Goal: Task Accomplishment & Management: Use online tool/utility

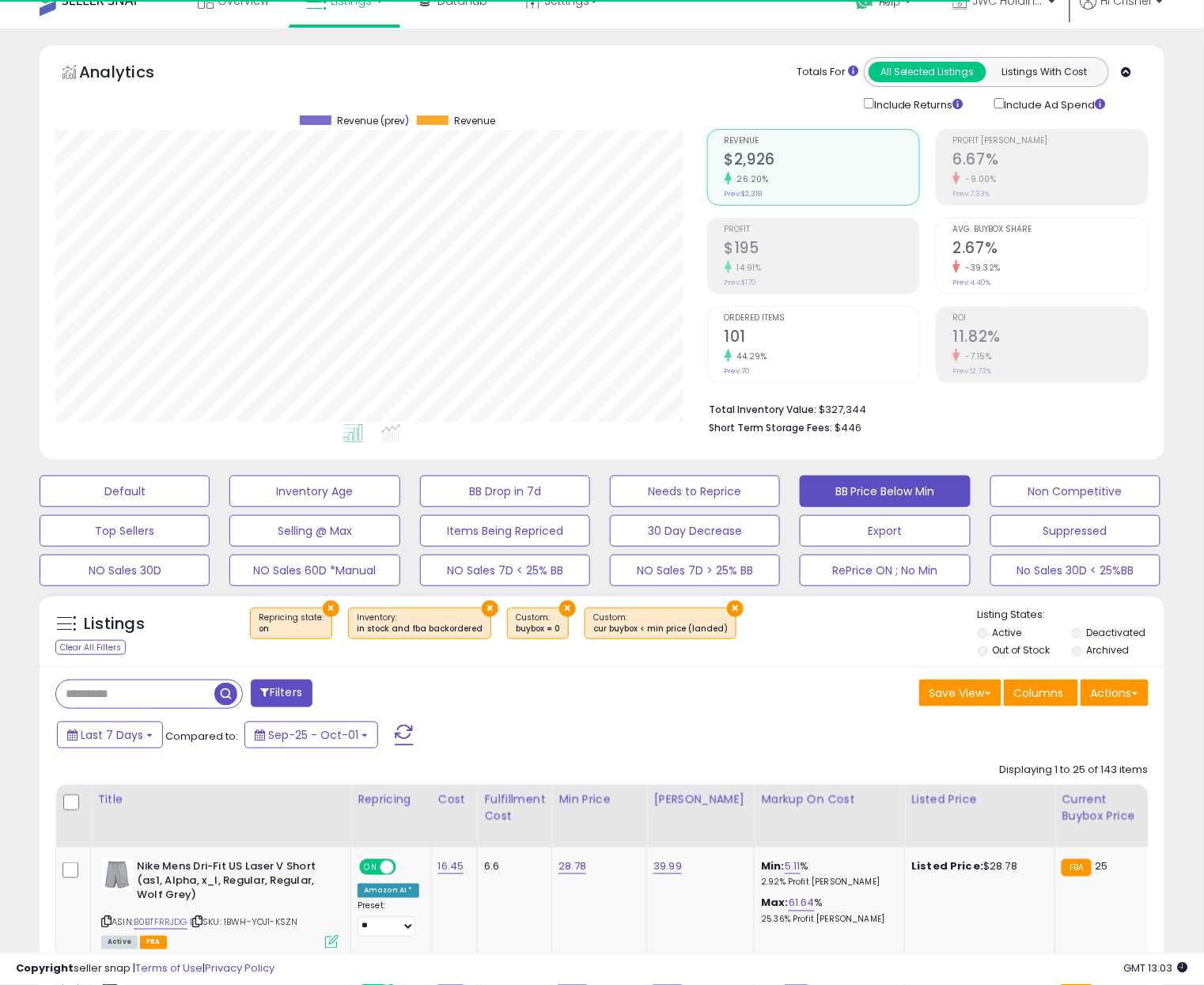
scroll to position [324, 652]
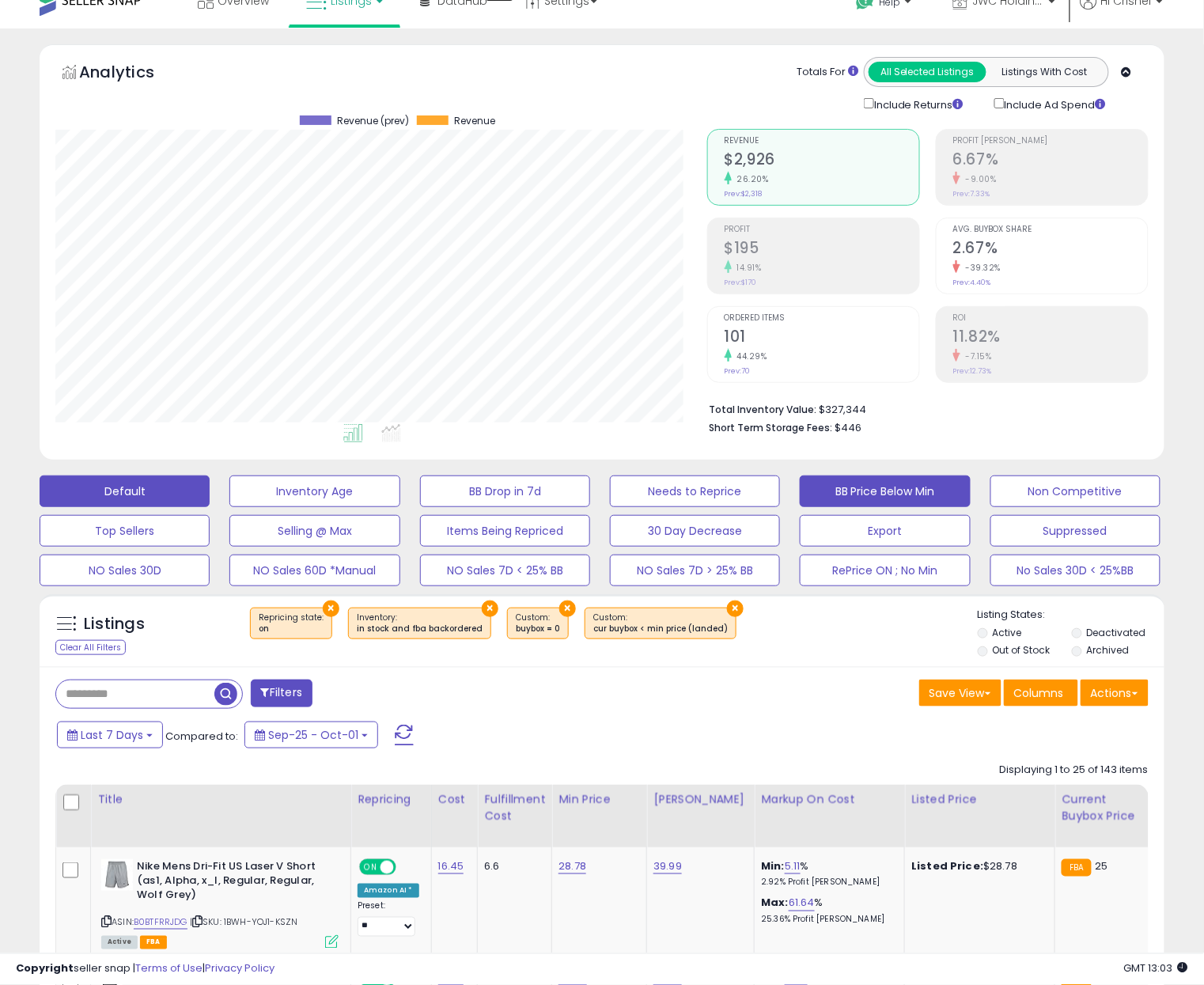
click at [142, 483] on button "Default" at bounding box center [124, 491] width 170 height 32
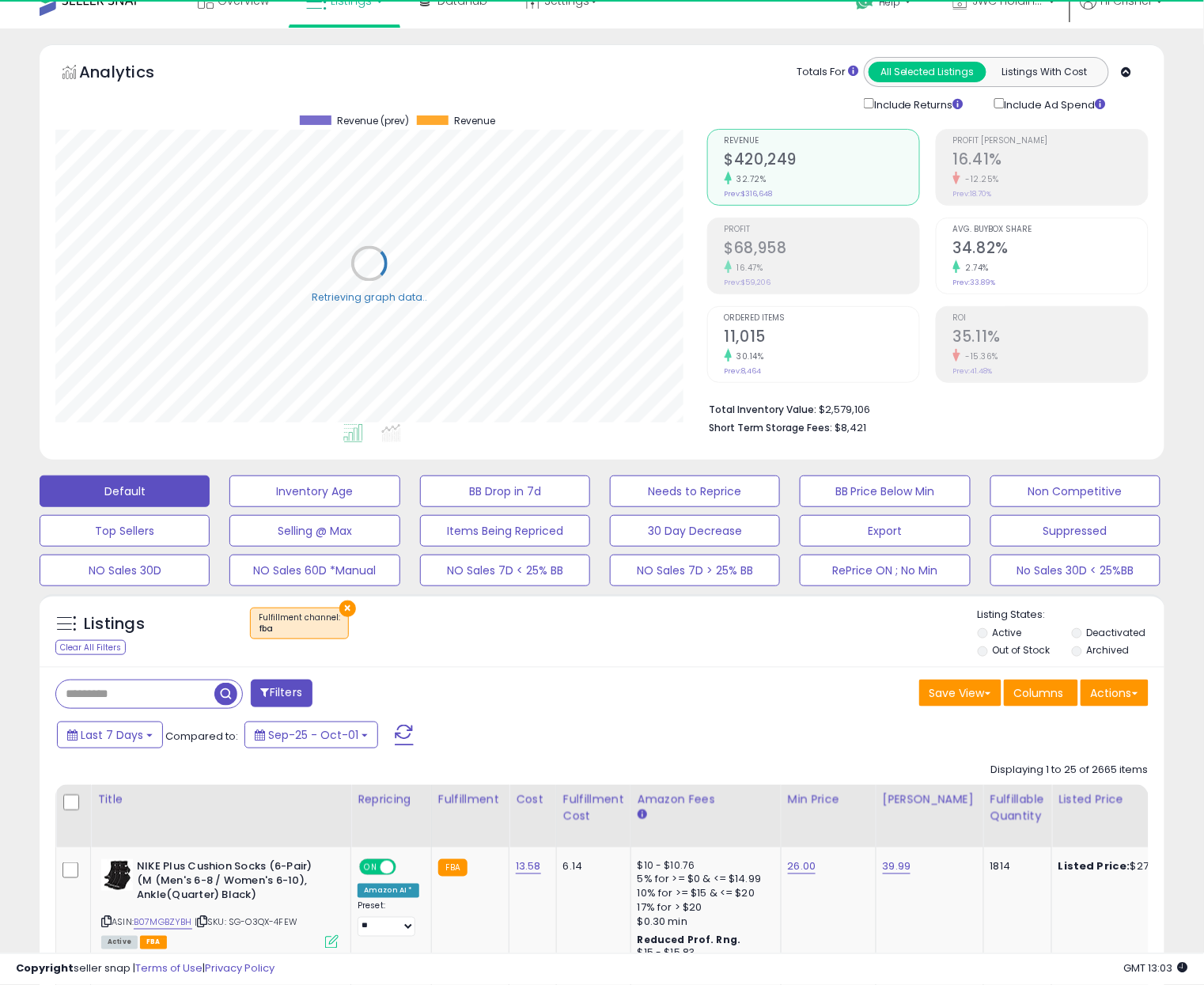
click at [93, 683] on input "text" at bounding box center [135, 694] width 158 height 28
paste input "**********"
type input "**********"
click at [340, 699] on span "button" at bounding box center [332, 694] width 23 height 23
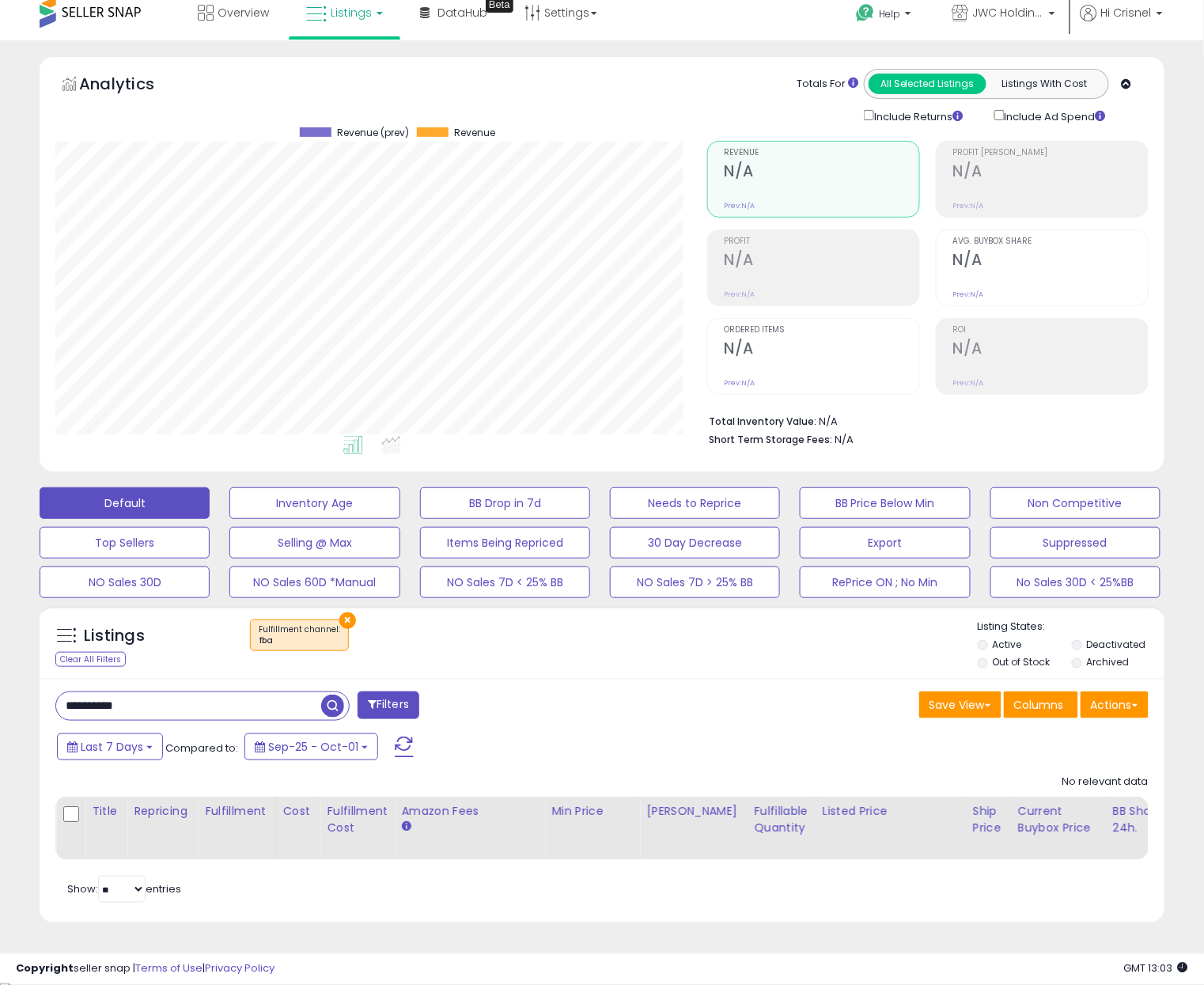
click at [988, 664] on li "Out of Stock" at bounding box center [1023, 664] width 92 height 18
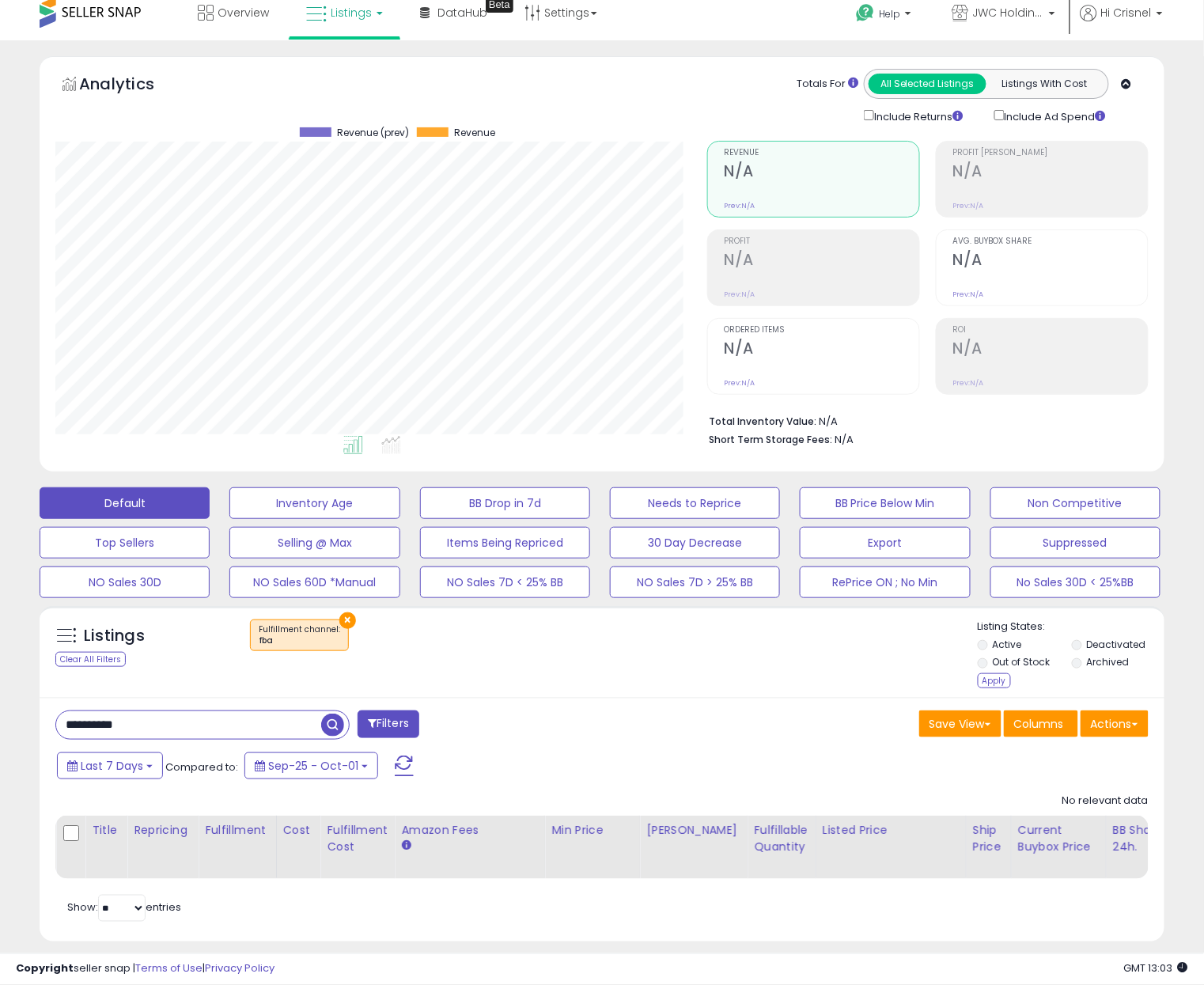
click at [1007, 672] on li "Out of Stock" at bounding box center [1023, 664] width 92 height 18
click at [1001, 680] on div "Apply" at bounding box center [994, 680] width 33 height 15
click at [981, 691] on div "Listing States: Active Deactivated Out of Stock Archived Apply" at bounding box center [1071, 656] width 187 height 73
click at [985, 685] on div "Apply" at bounding box center [994, 680] width 33 height 15
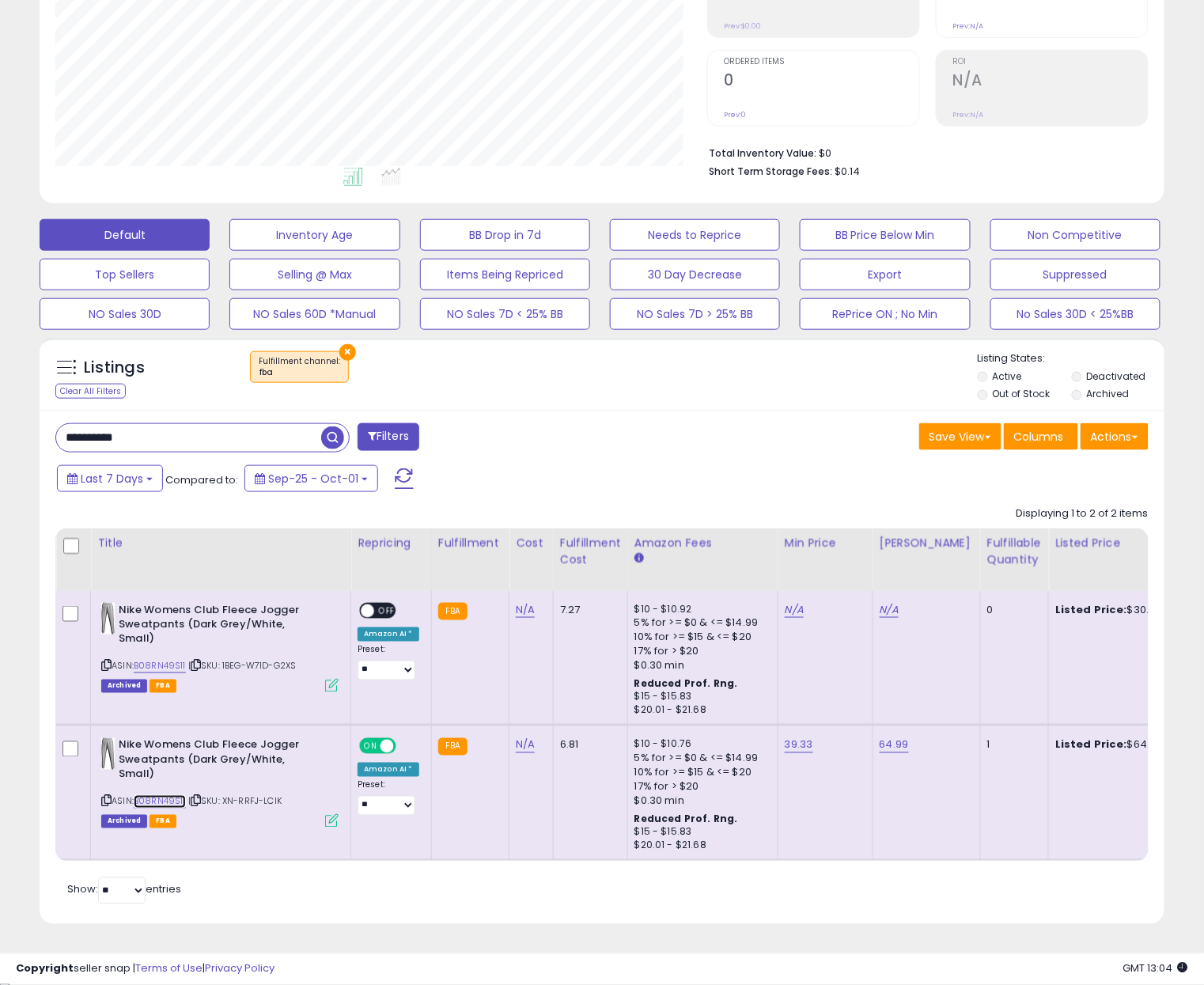
click at [164, 802] on link "B08RN49S11" at bounding box center [159, 802] width 52 height 14
